Goal: Task Accomplishment & Management: Manage account settings

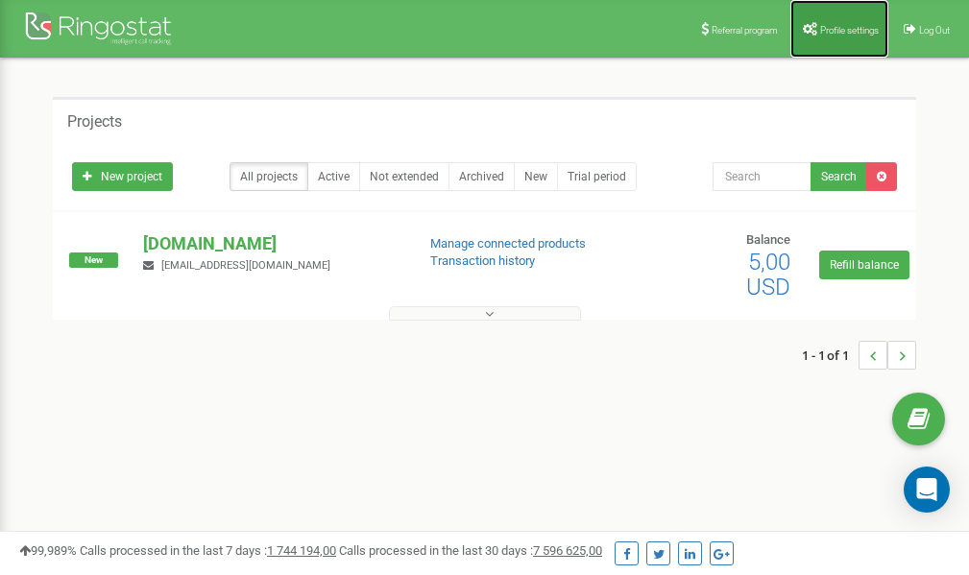
click at [852, 34] on span "Profile settings" at bounding box center [849, 30] width 59 height 11
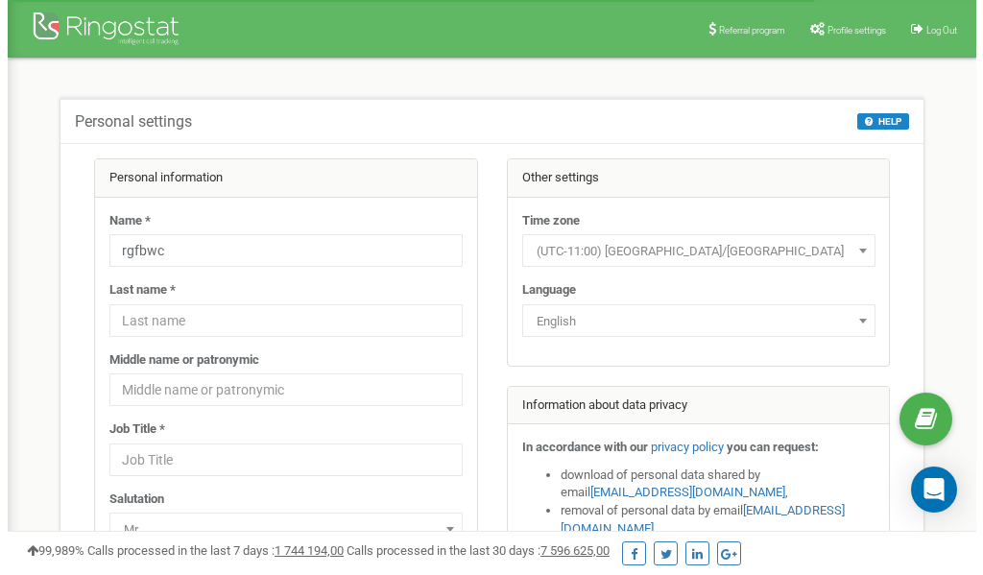
scroll to position [96, 0]
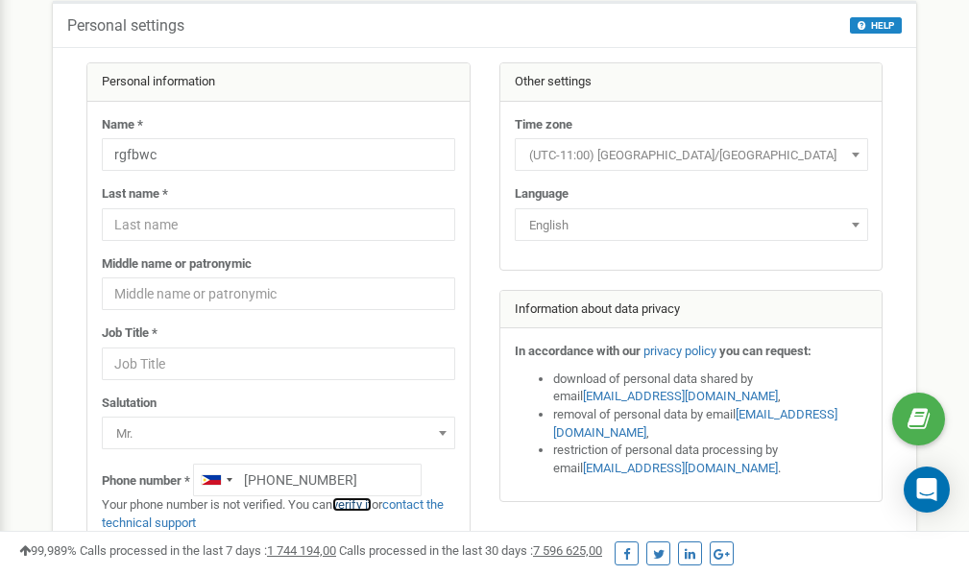
click at [359, 501] on link "verify it" at bounding box center [351, 504] width 39 height 14
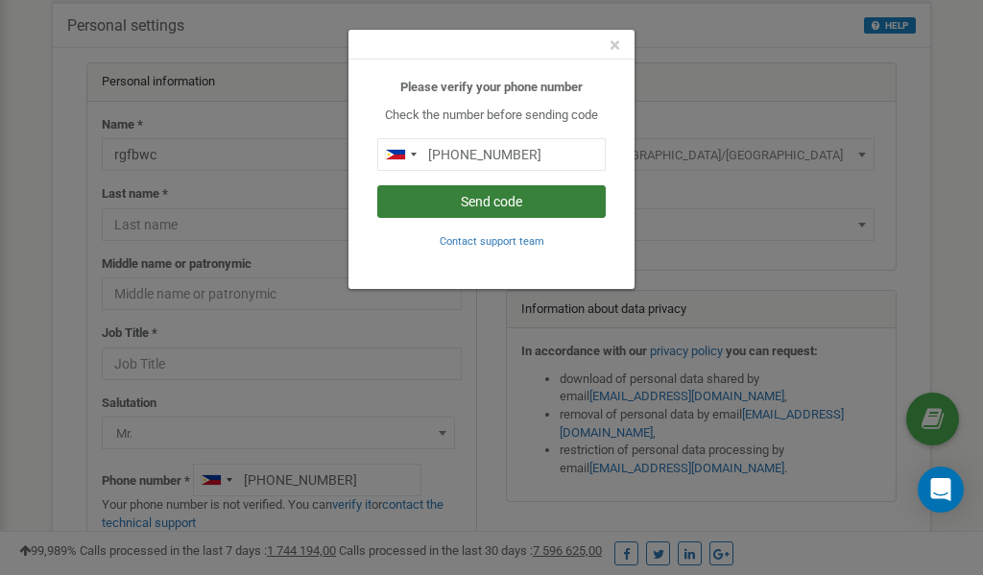
click at [474, 203] on button "Send code" at bounding box center [491, 201] width 229 height 33
